Goal: Information Seeking & Learning: Learn about a topic

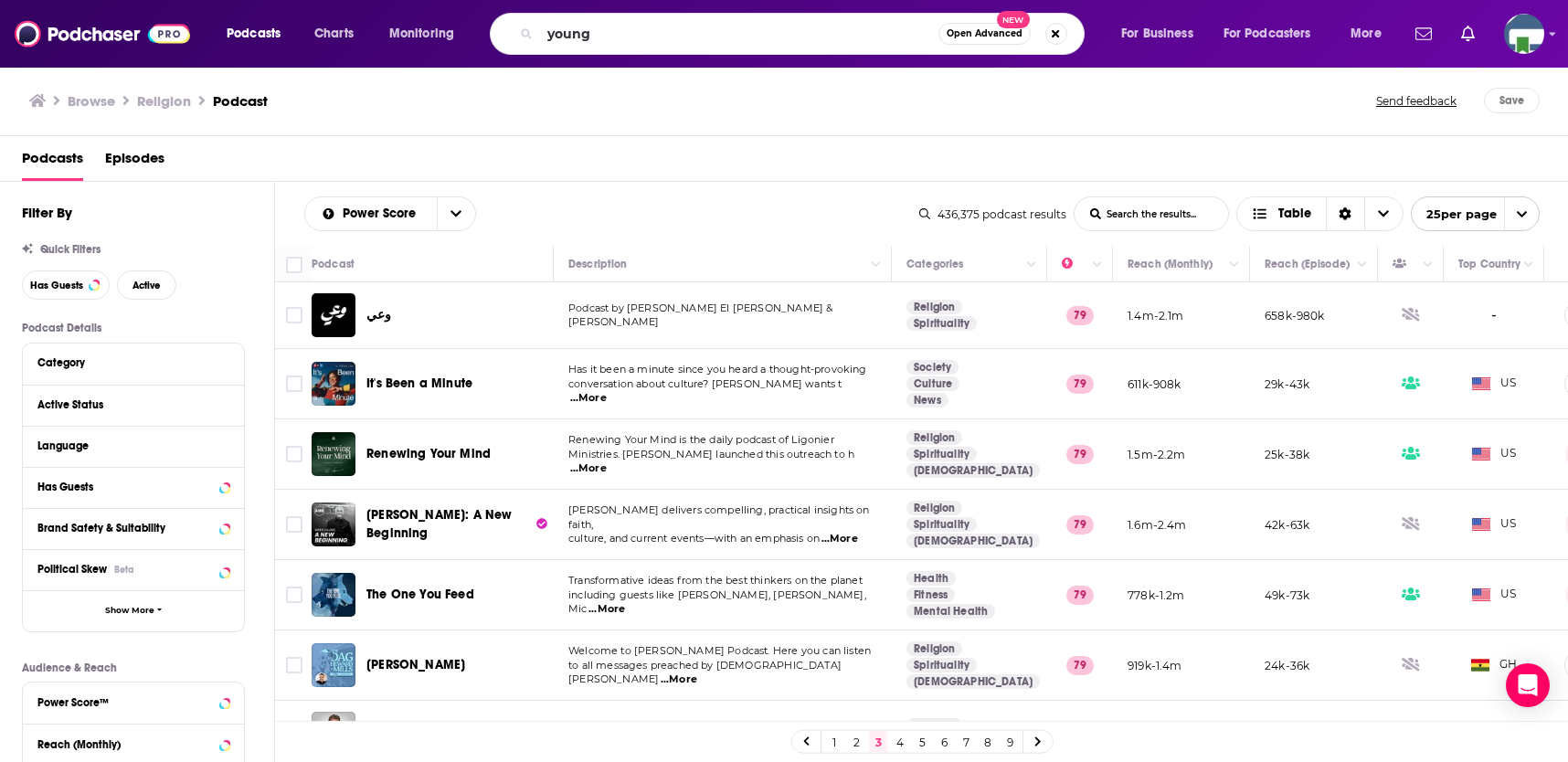
scroll to position [1330, 0]
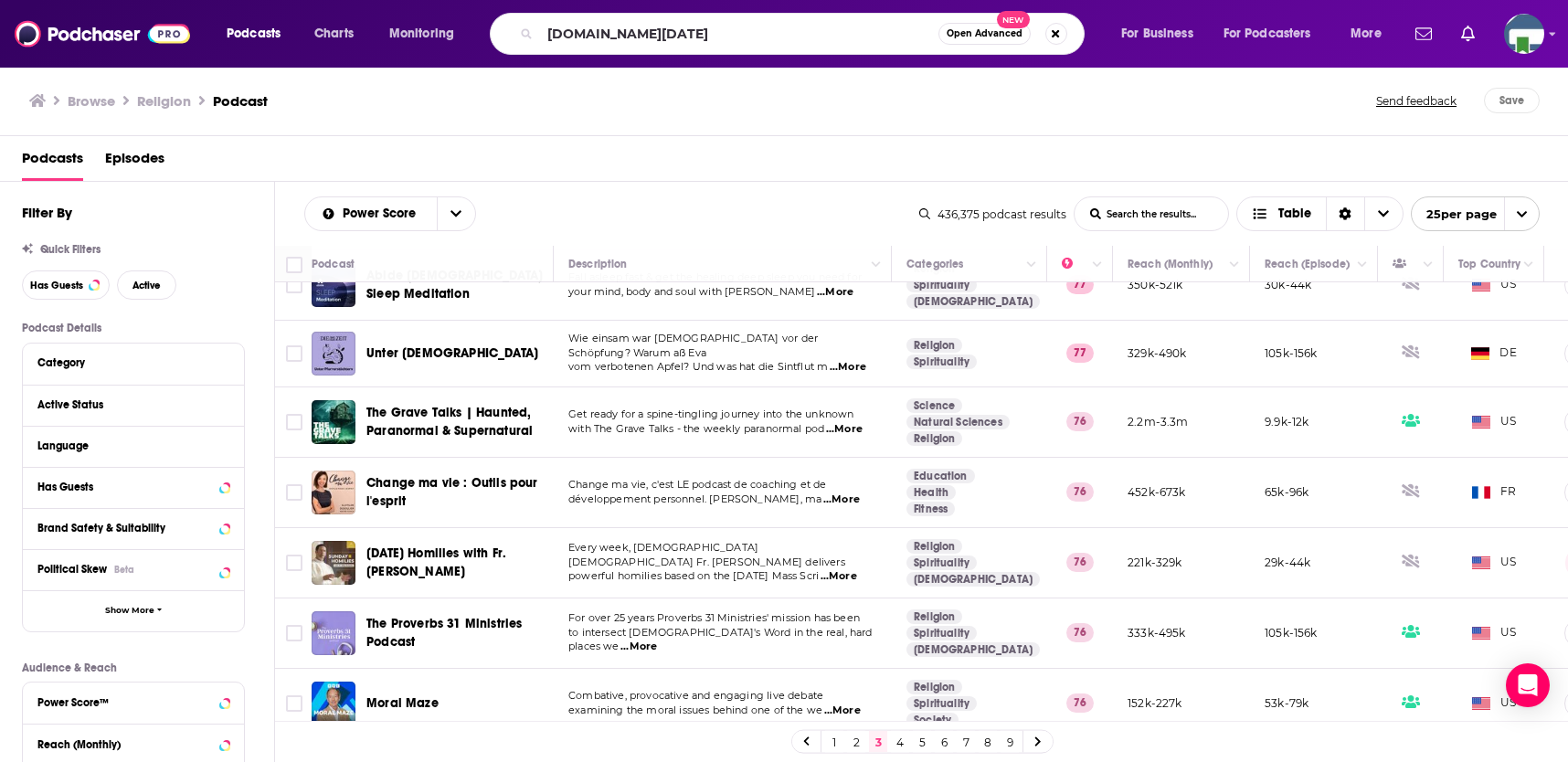
type input "[DOMAIN_NAME][DATE]"
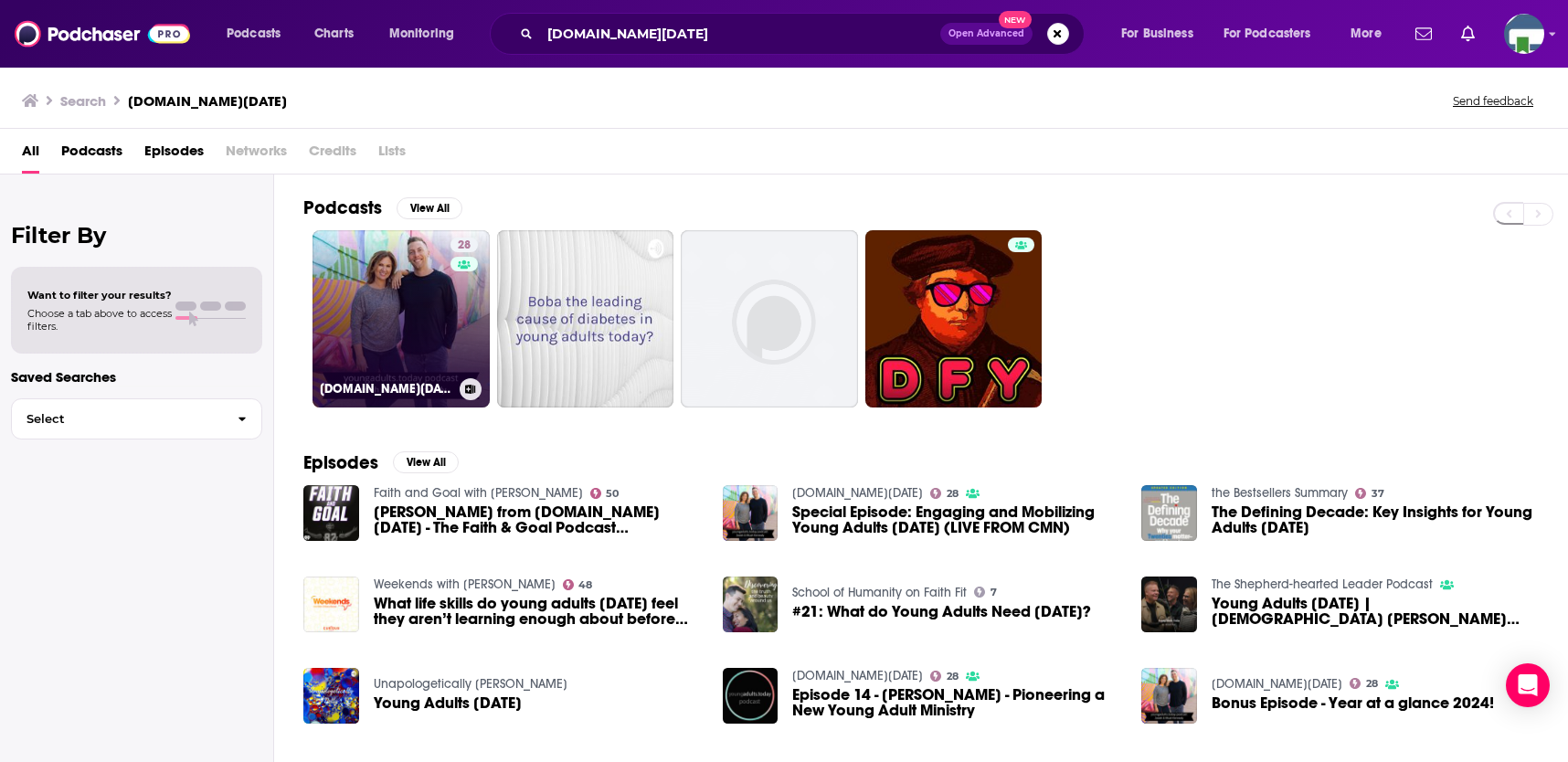
click at [425, 313] on link "28 [DOMAIN_NAME][DATE]" at bounding box center [401, 319] width 178 height 178
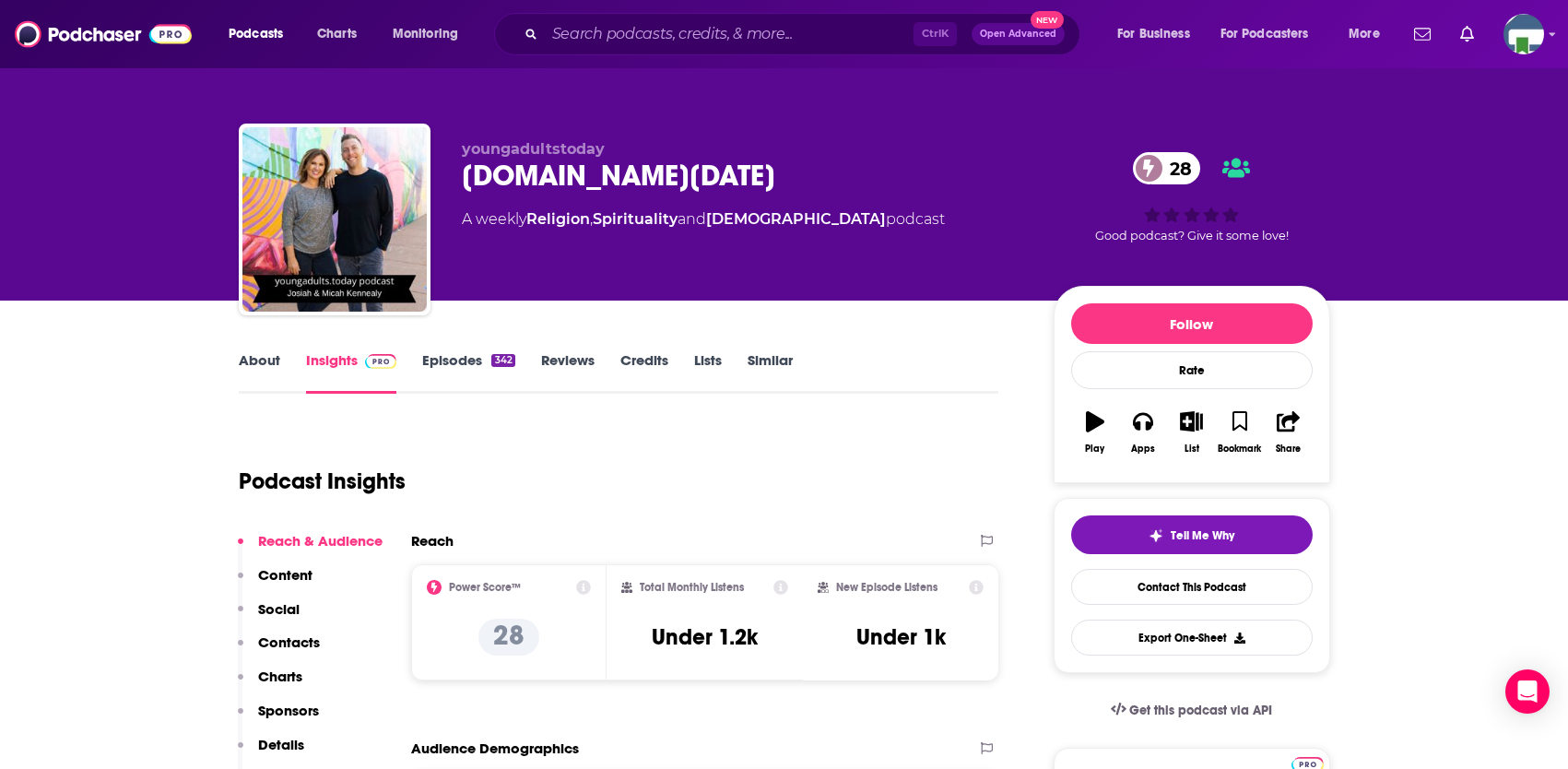
click at [270, 363] on link "About" at bounding box center [260, 372] width 42 height 43
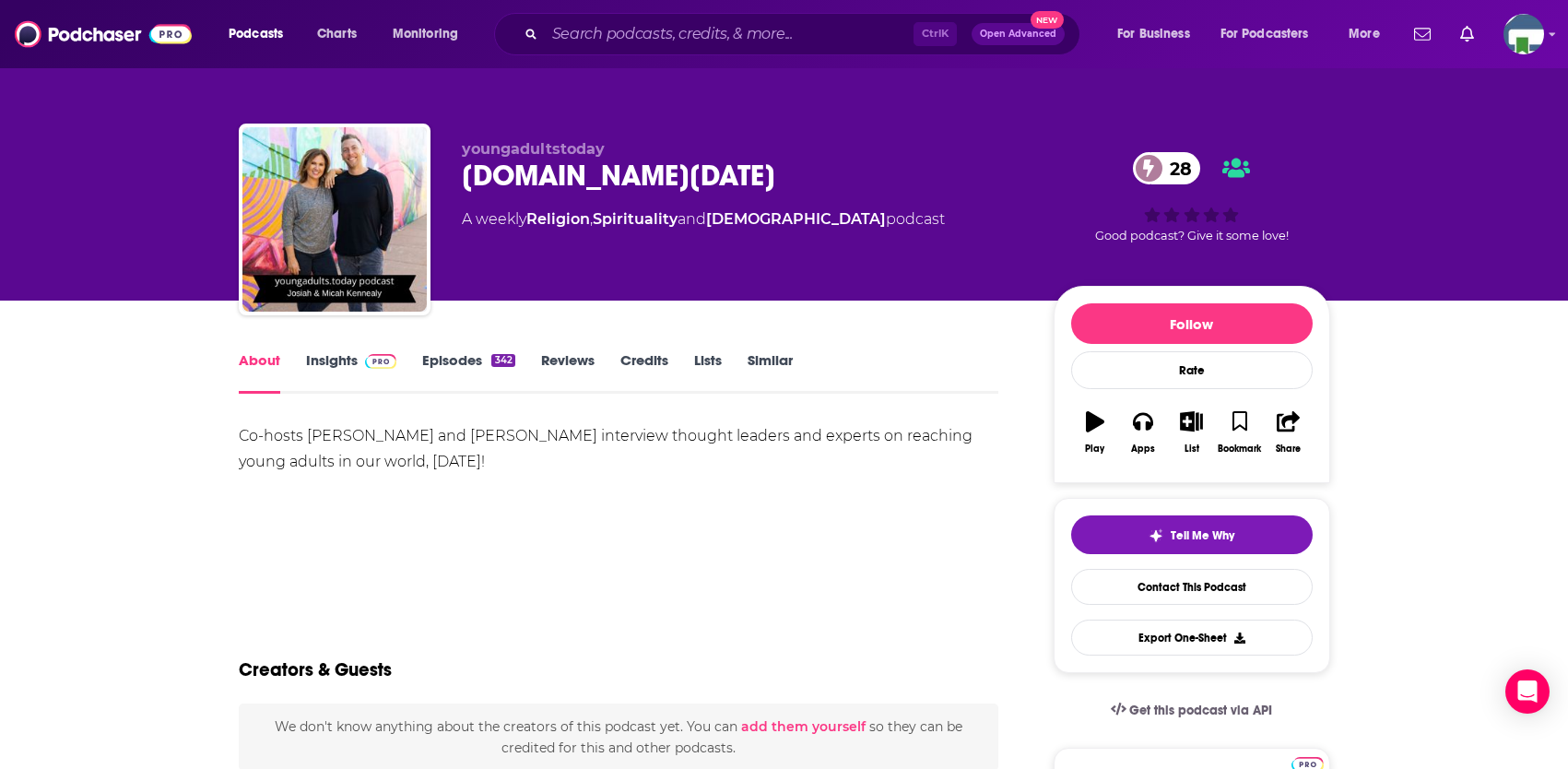
click at [339, 357] on link "Insights" at bounding box center [352, 372] width 91 height 43
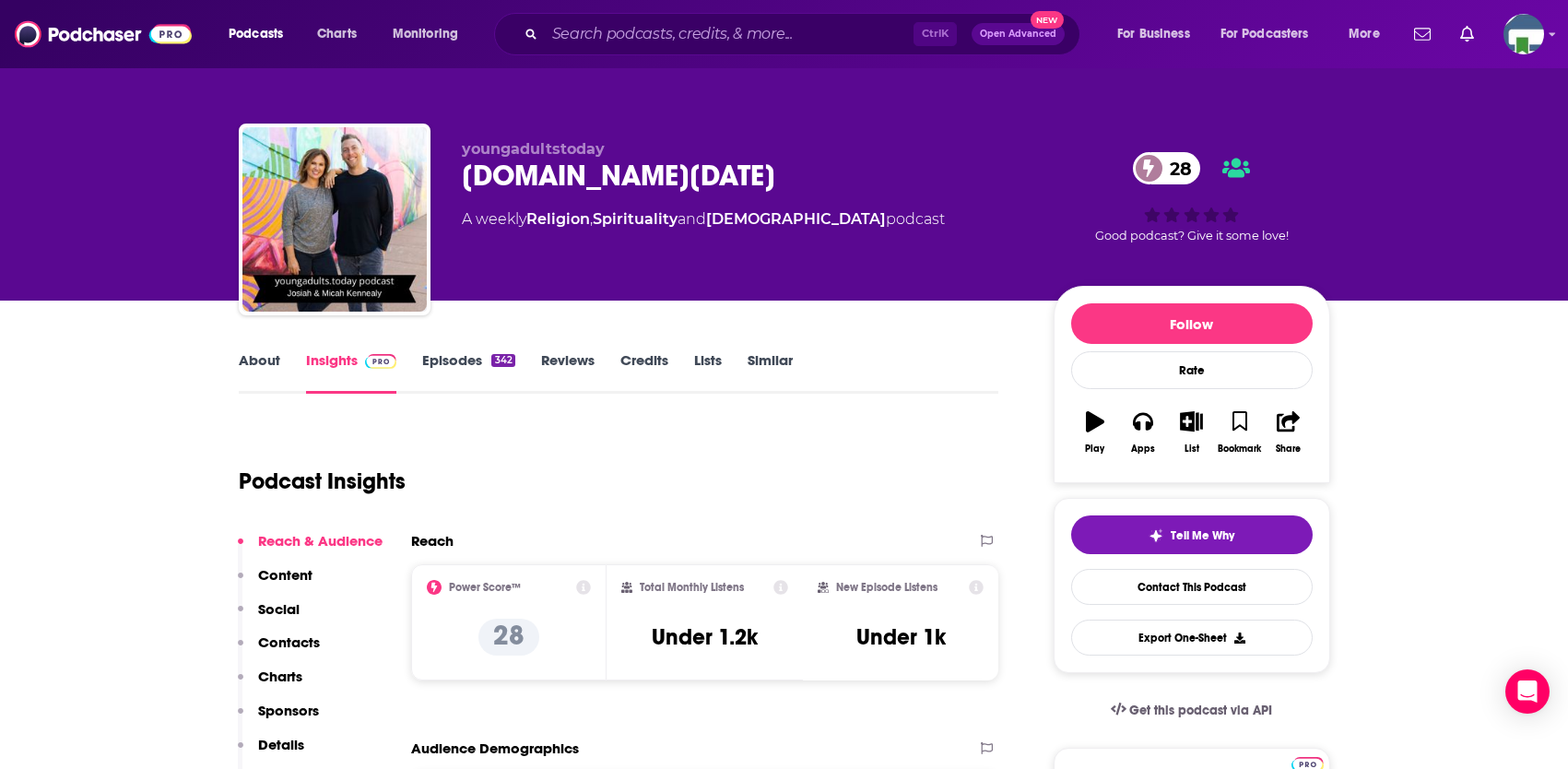
click at [257, 363] on link "About" at bounding box center [260, 372] width 42 height 43
